Goal: Task Accomplishment & Management: Complete application form

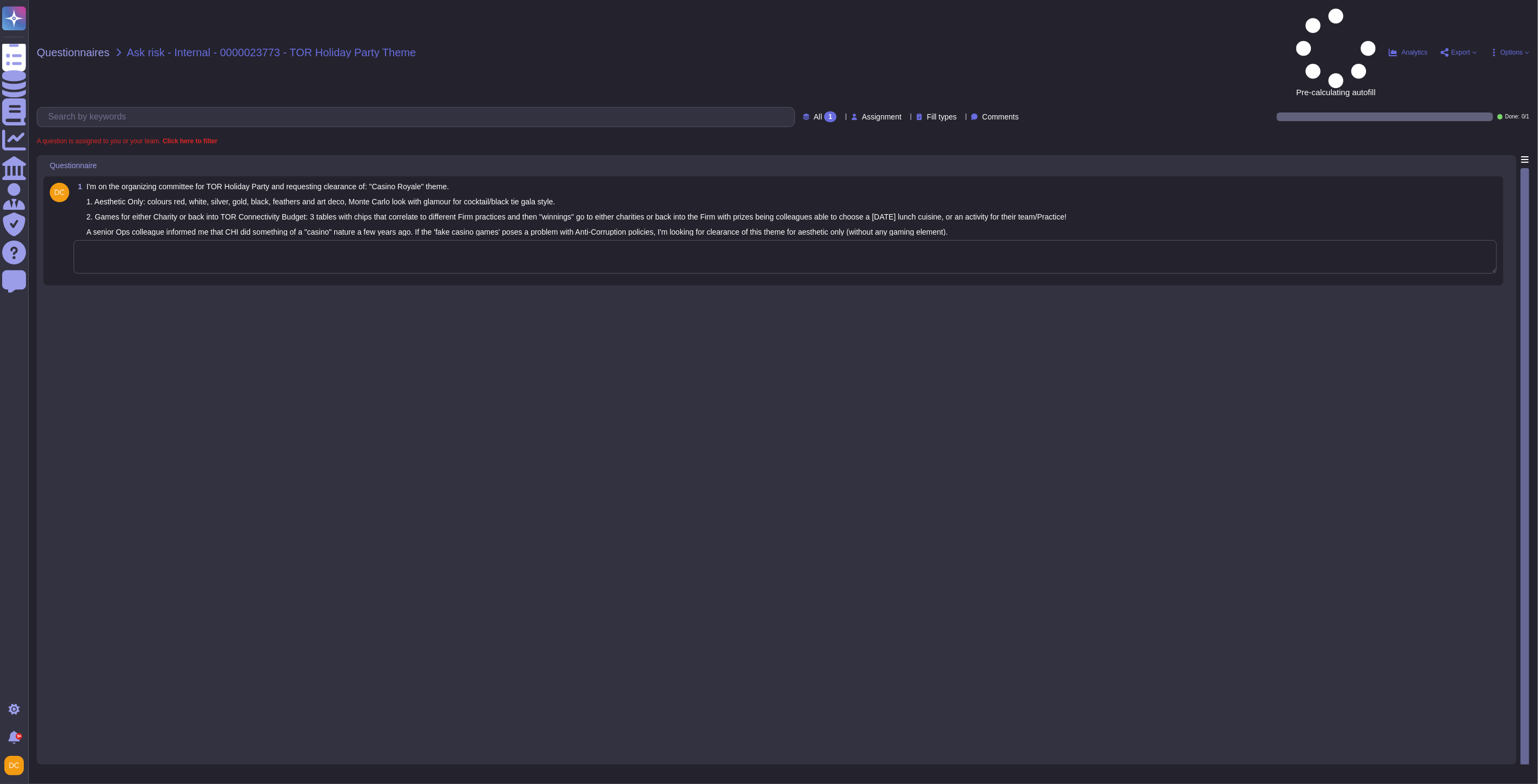
click at [194, 240] on textarea at bounding box center [784, 257] width 1423 height 33
paste textarea "The Compliance team informed me that they have already reached out to you regar…"
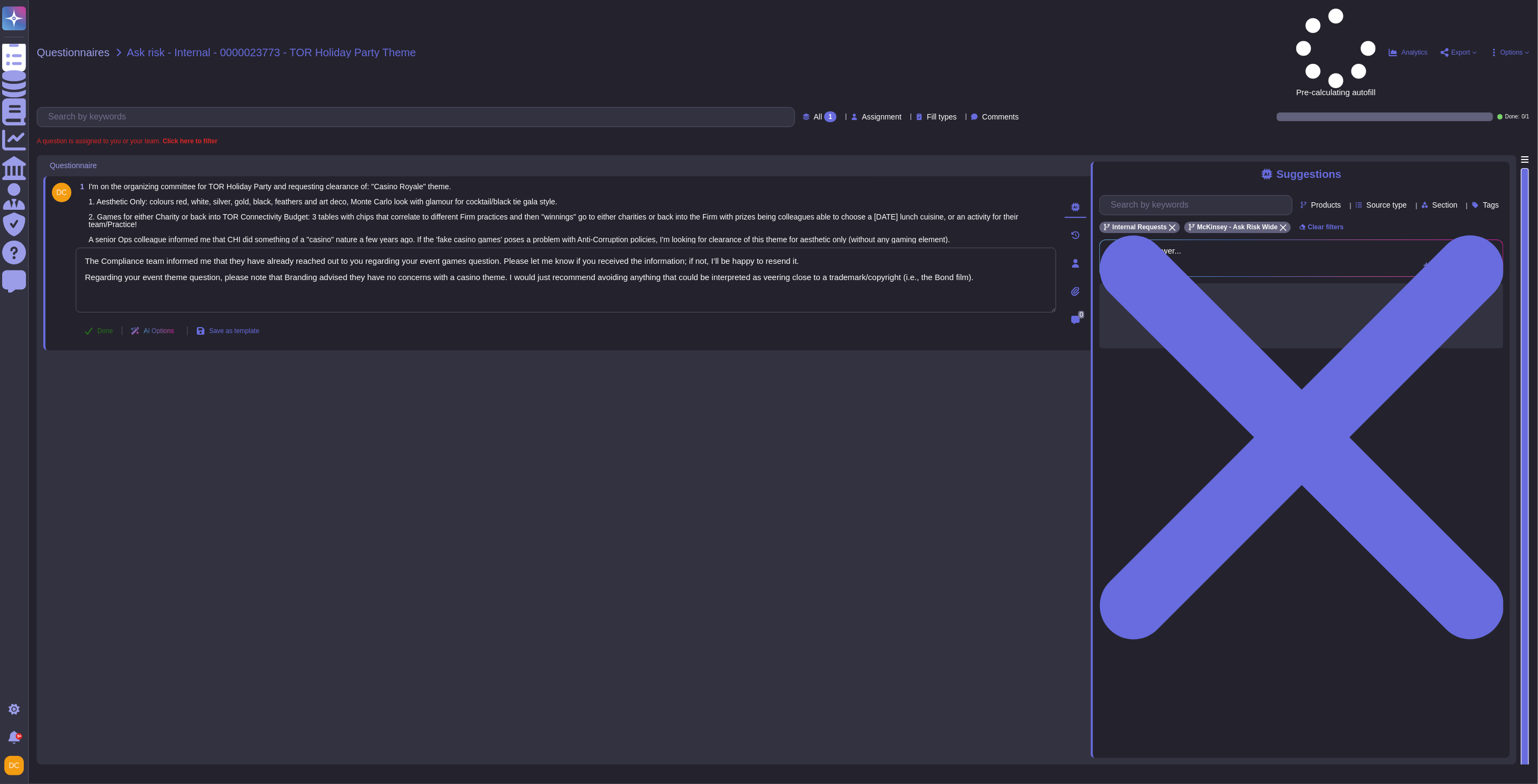
type textarea "The Compliance team informed me that they have already reached out to you regar…"
click at [104, 327] on span "Done" at bounding box center [105, 331] width 16 height 7
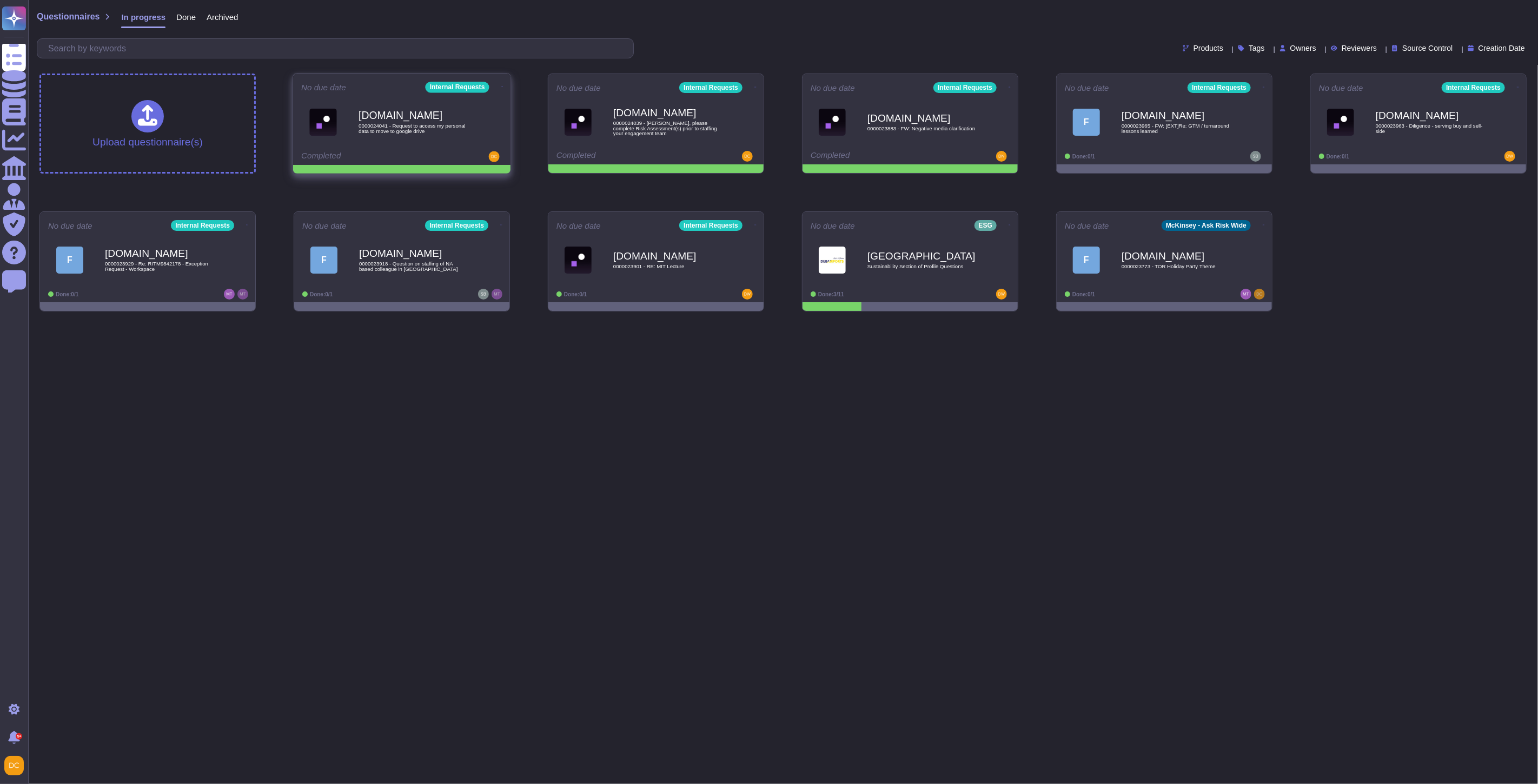
click at [501, 87] on icon at bounding box center [502, 87] width 2 height 1
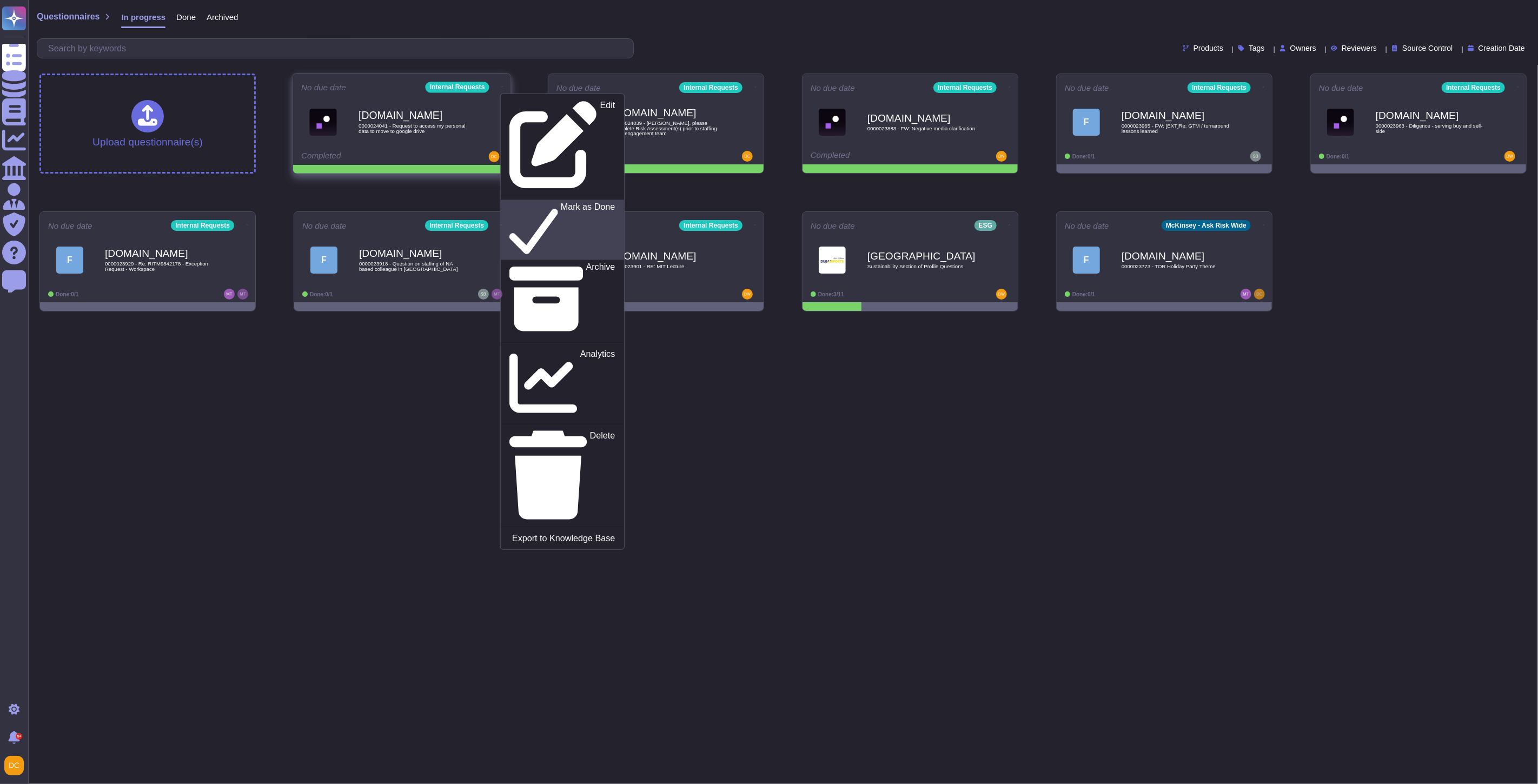
click at [561, 203] on p "Mark as Done" at bounding box center [588, 230] width 55 height 55
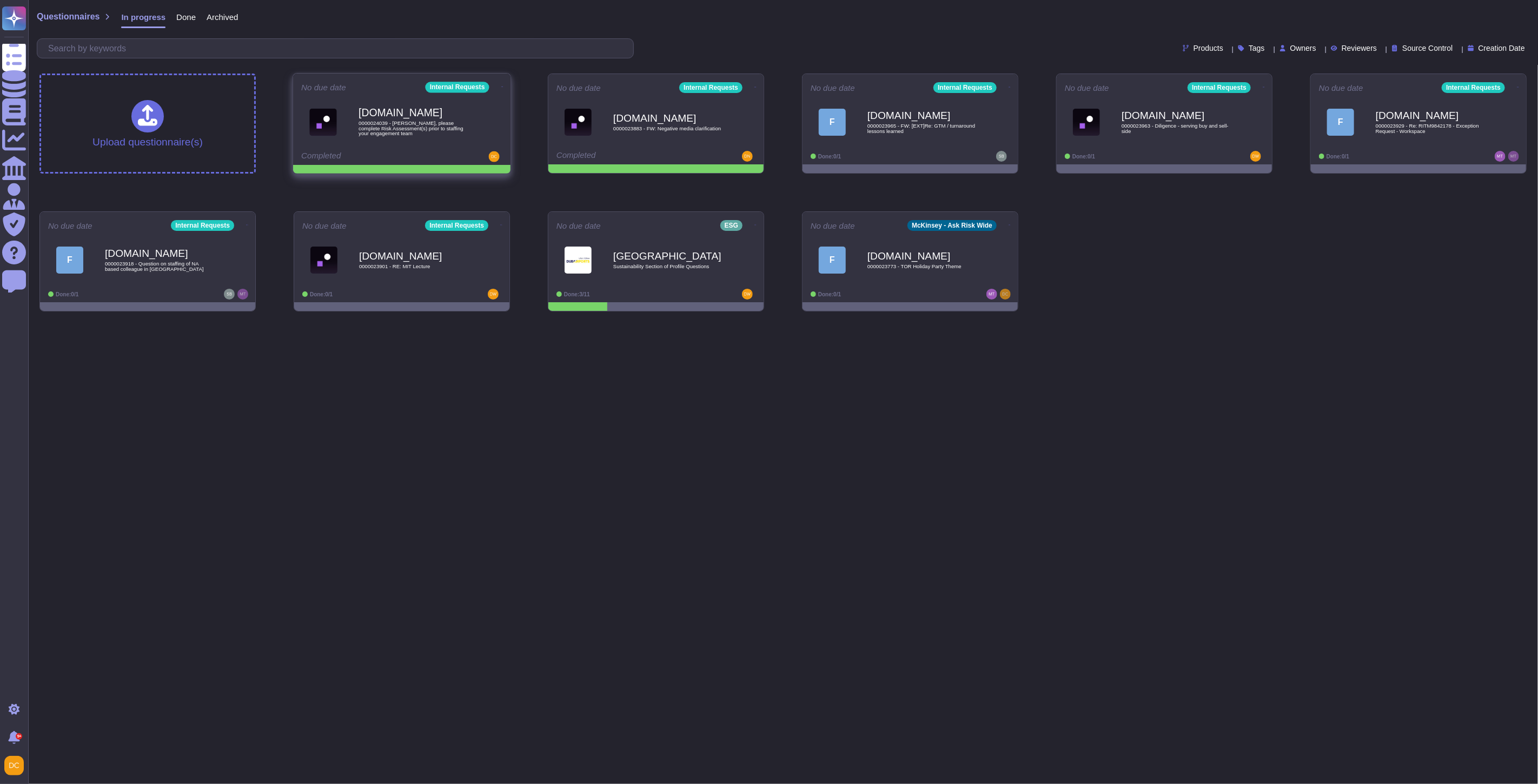
click at [503, 87] on div "No due date Internal Requests Force.com 0000024039 - Rafael, please complete Ri…" at bounding box center [401, 118] width 217 height 91
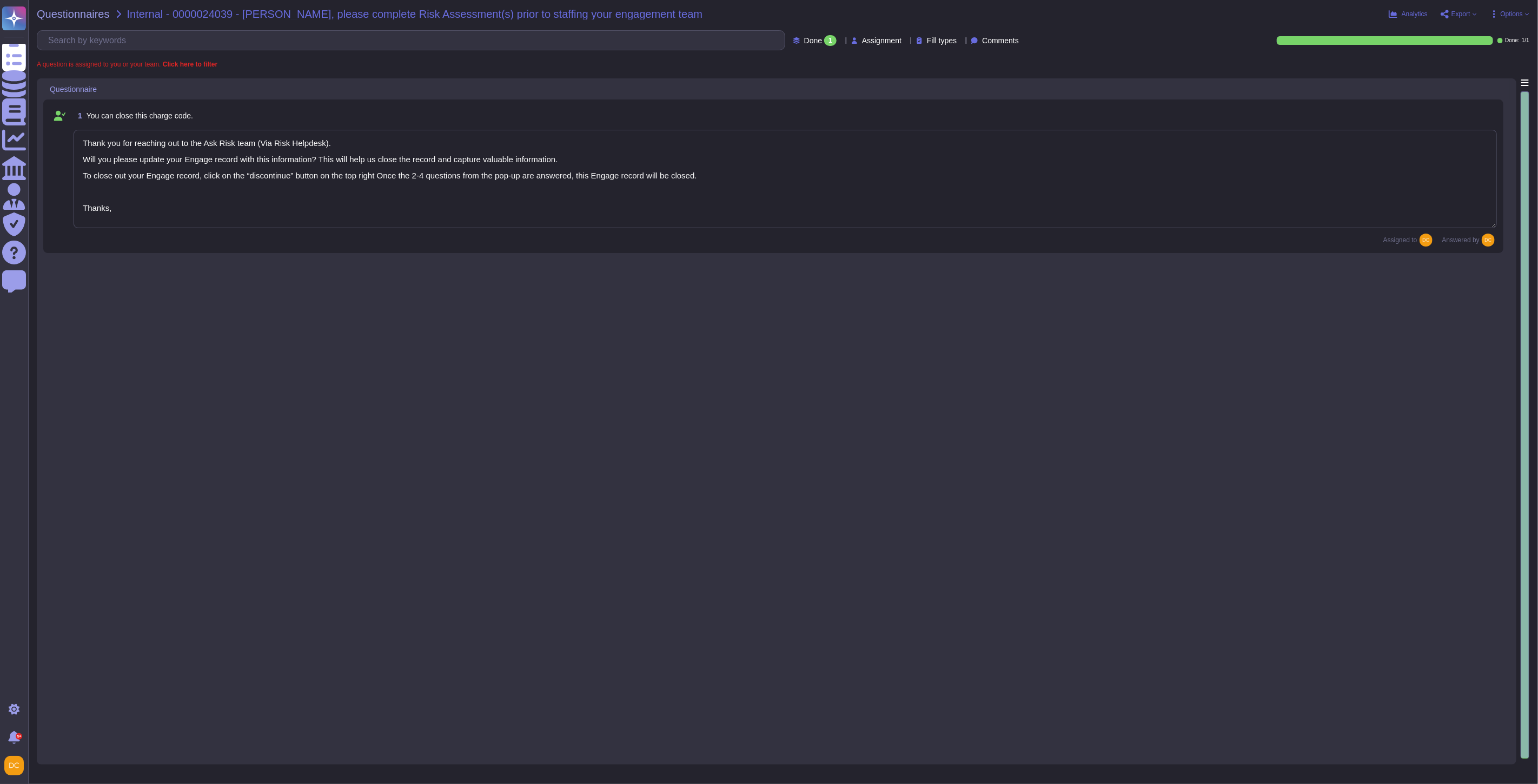
type textarea "Thank you for reaching out to the Ask Risk team (Via Risk Helpdesk). Will you p…"
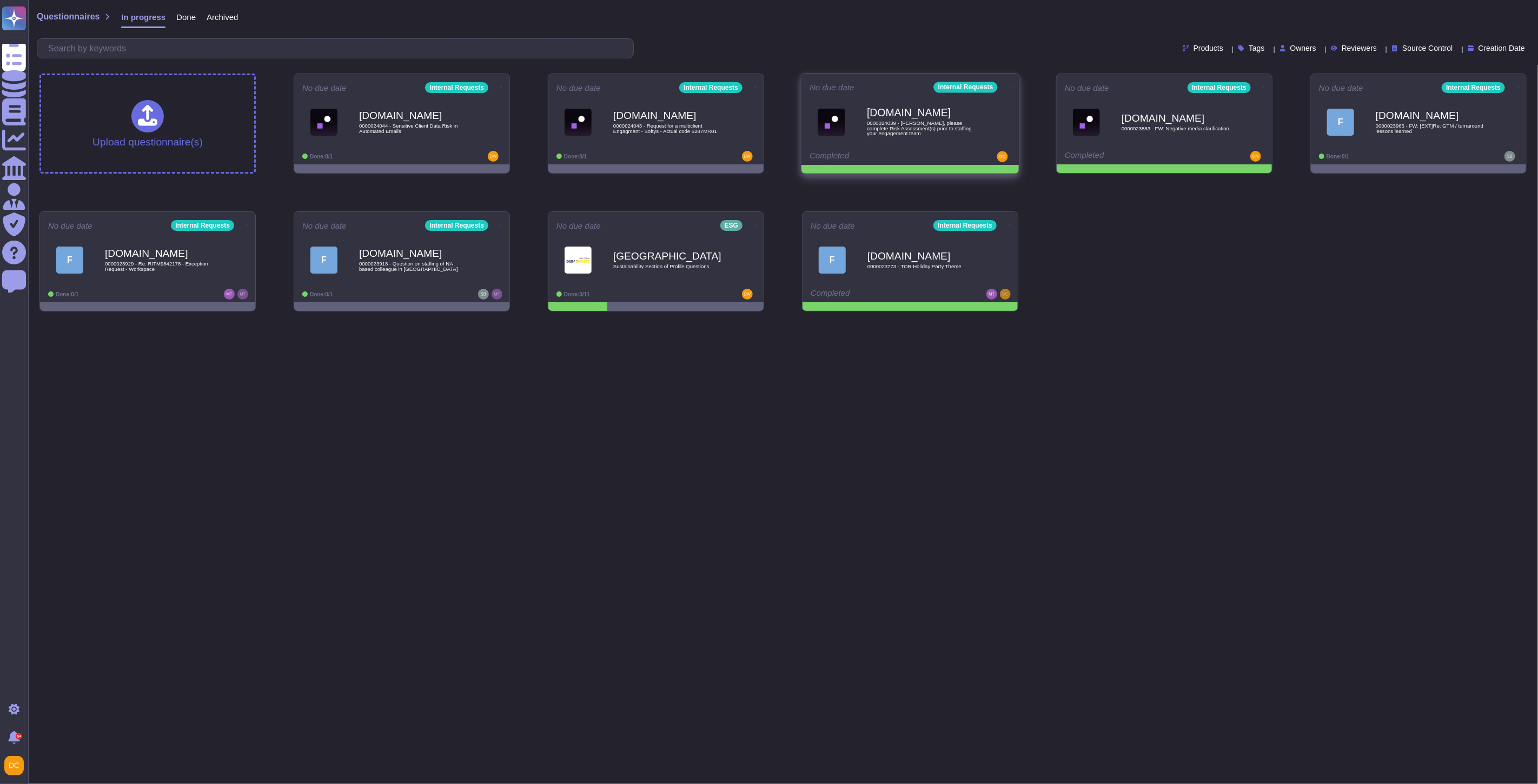
click at [1009, 87] on icon at bounding box center [1010, 87] width 2 height 3
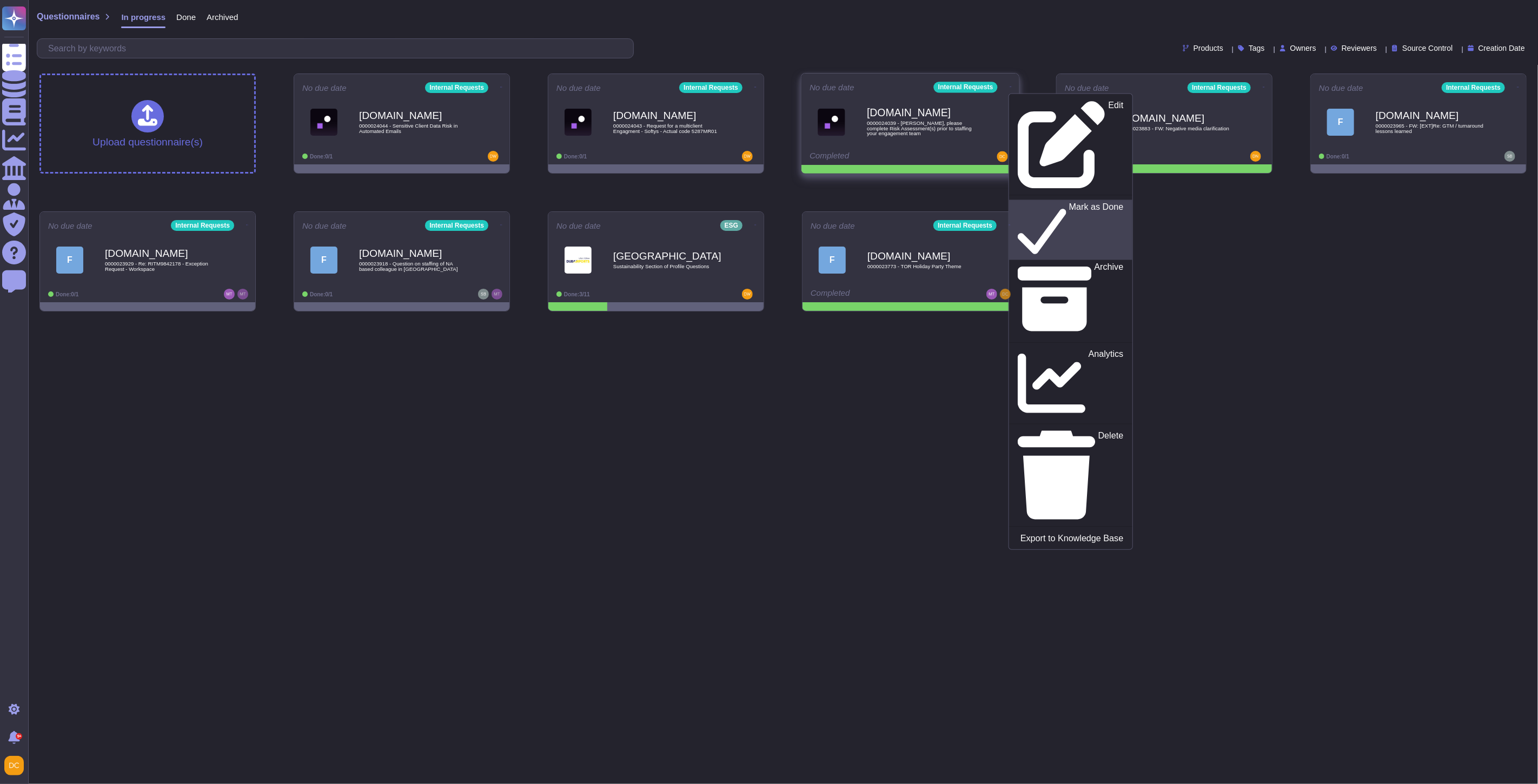
click at [1069, 203] on p "Mark as Done" at bounding box center [1097, 230] width 55 height 55
